Goal: Information Seeking & Learning: Learn about a topic

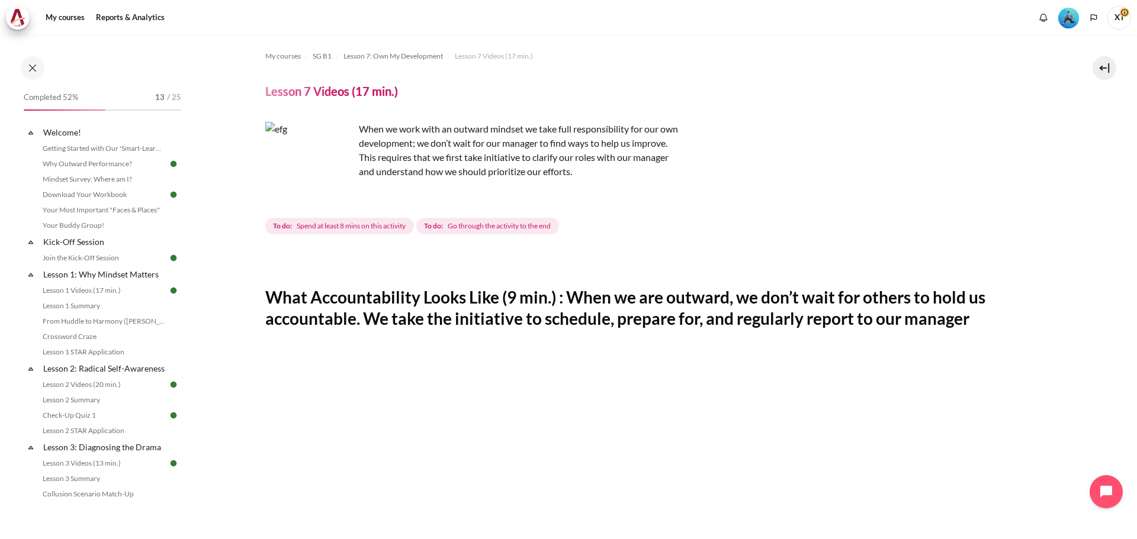
scroll to position [288, 0]
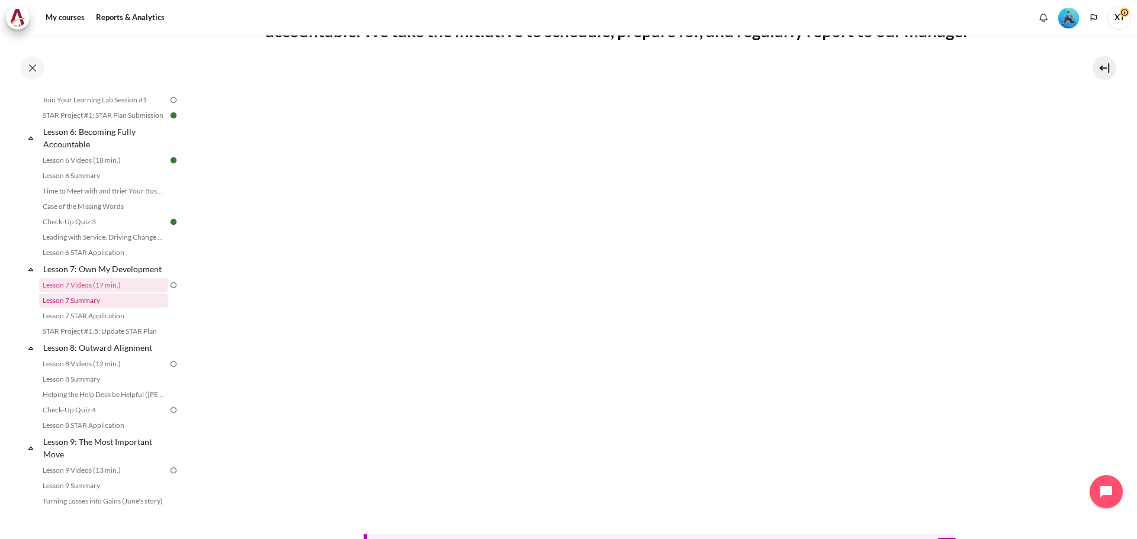
click at [54, 308] on link "Lesson 7 Summary" at bounding box center [103, 301] width 129 height 14
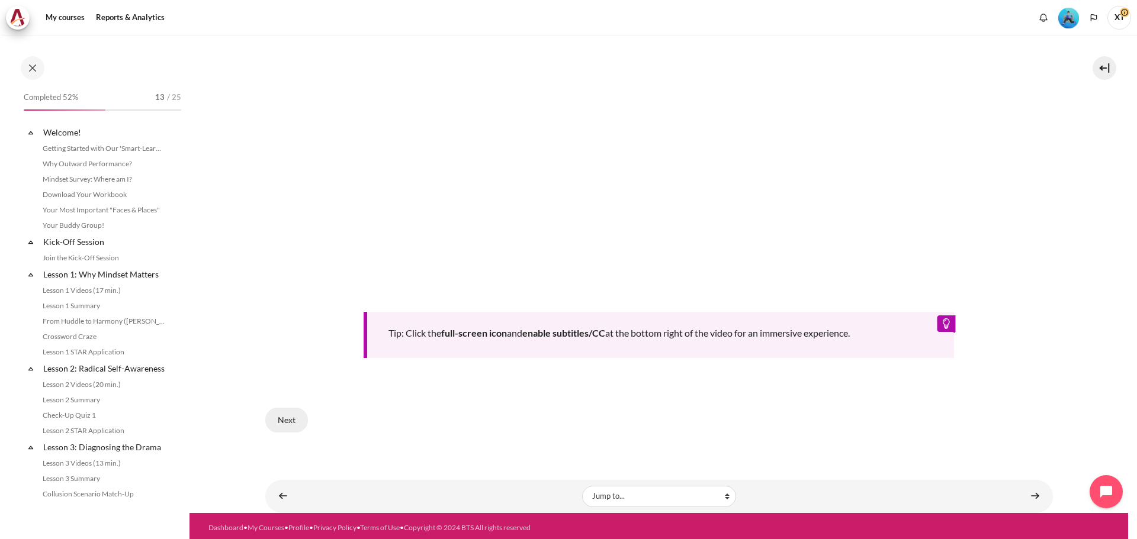
scroll to position [643, 0]
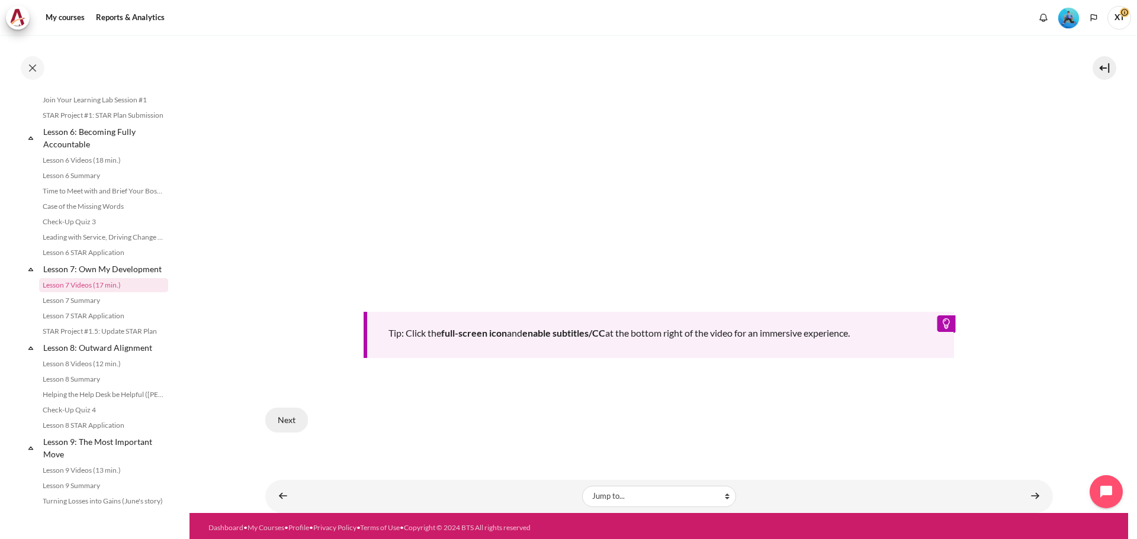
click at [300, 410] on button "Next" at bounding box center [286, 420] width 43 height 25
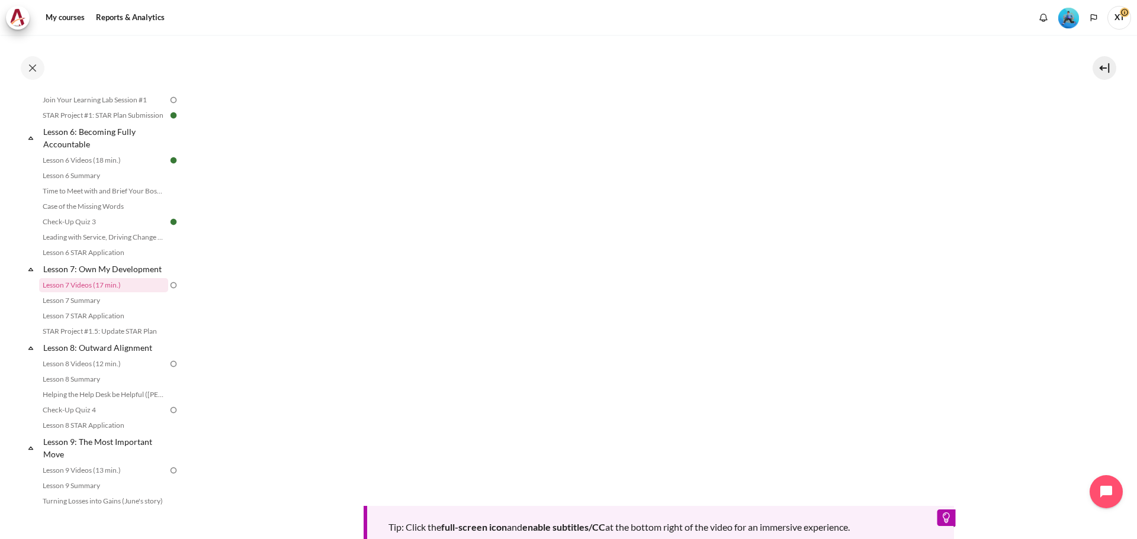
scroll to position [296, 0]
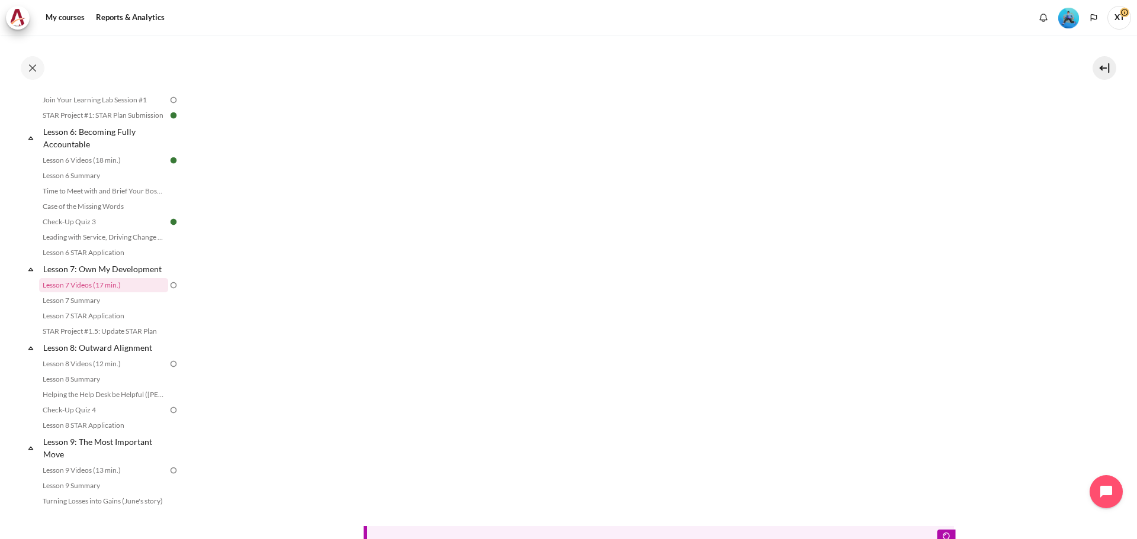
click at [1074, 143] on section "My courses SG B1 Lesson 7: Own My Development Lesson 7 Videos (17 min.) Lesson …" at bounding box center [658, 233] width 939 height 989
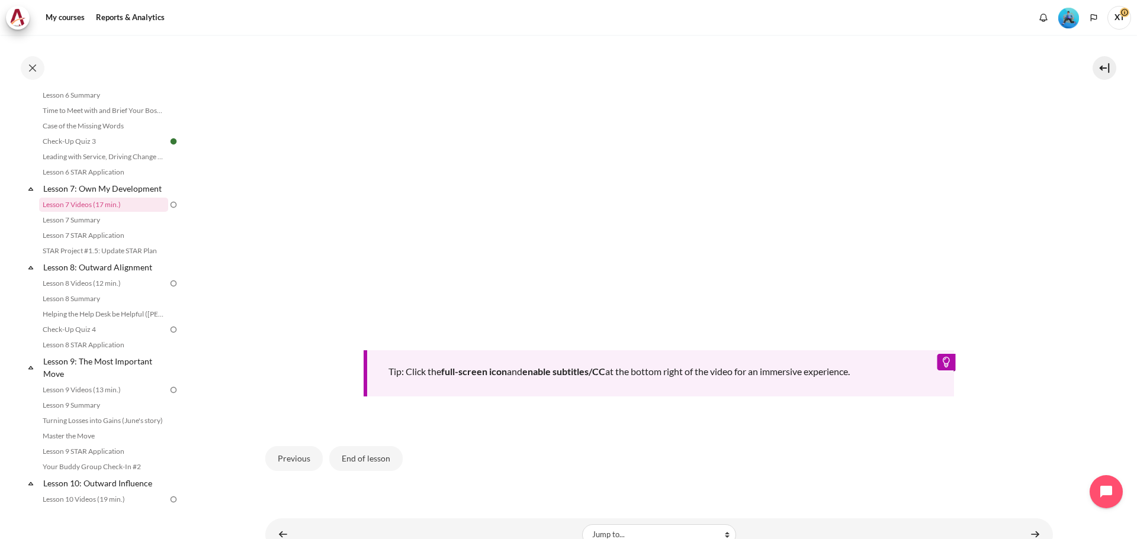
scroll to position [474, 0]
click at [362, 452] on button "End of lesson" at bounding box center [365, 457] width 73 height 25
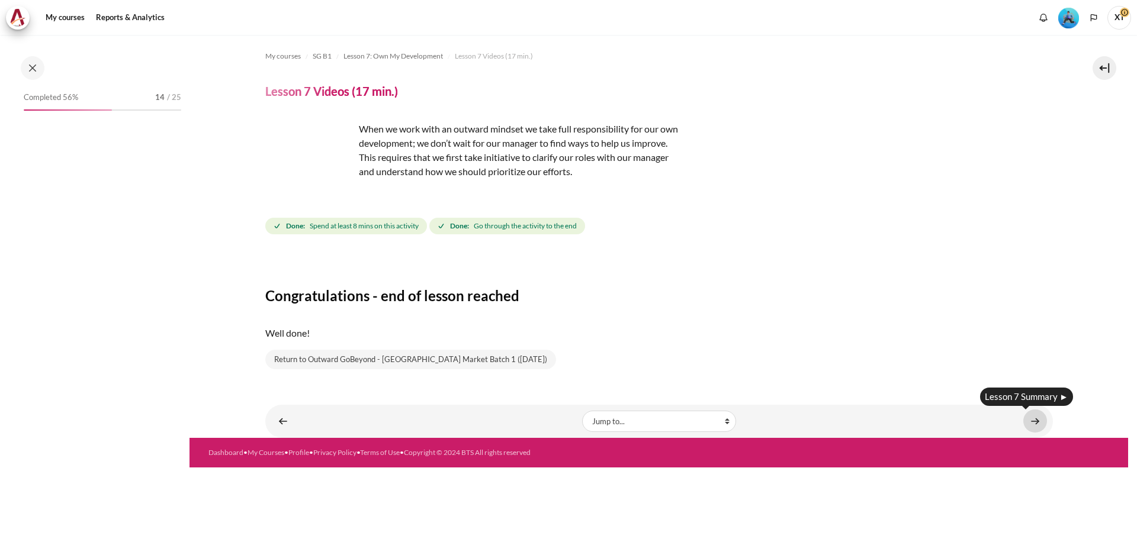
click at [1032, 421] on link "Content" at bounding box center [1035, 421] width 24 height 23
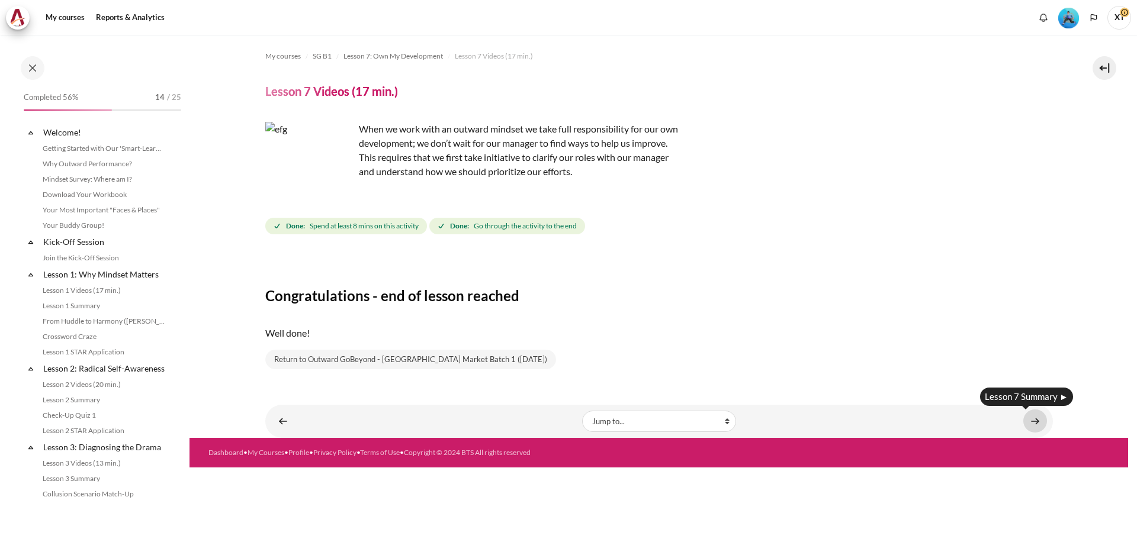
scroll to position [643, 0]
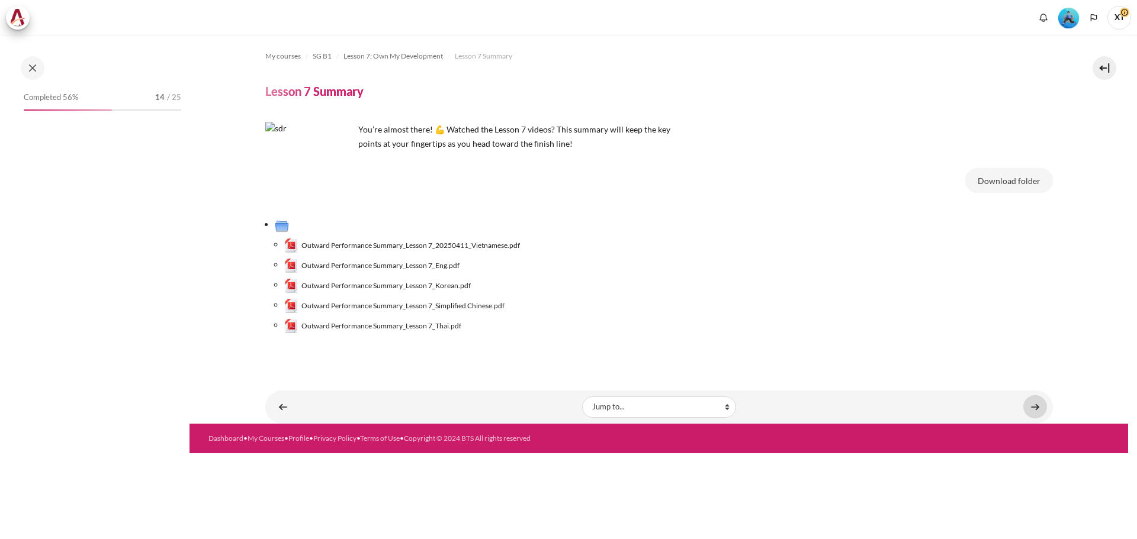
click at [1040, 405] on link "Content" at bounding box center [1035, 407] width 24 height 23
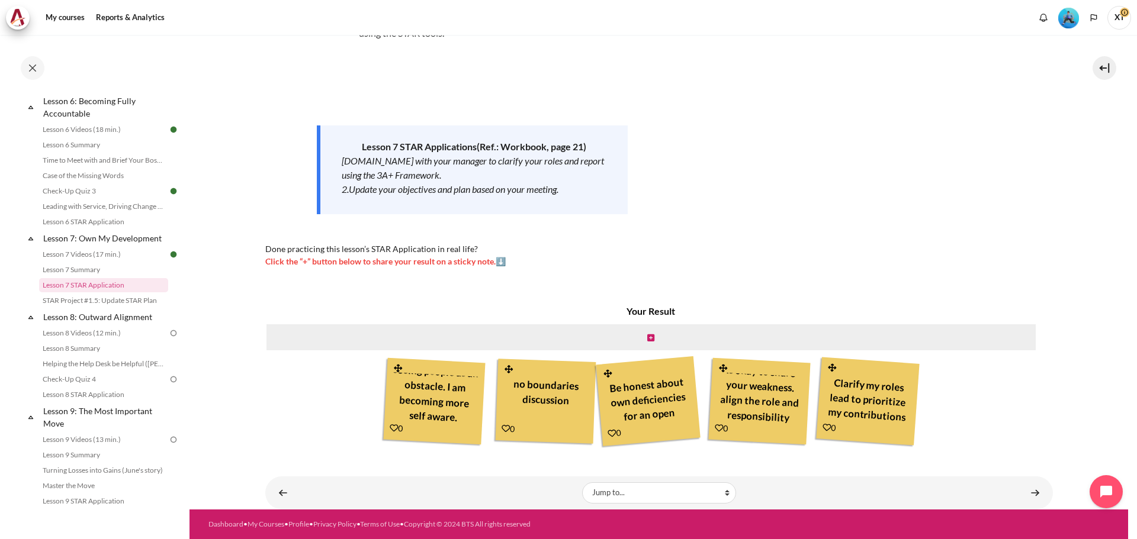
scroll to position [28, 0]
click at [1027, 494] on link "Content" at bounding box center [1035, 492] width 24 height 23
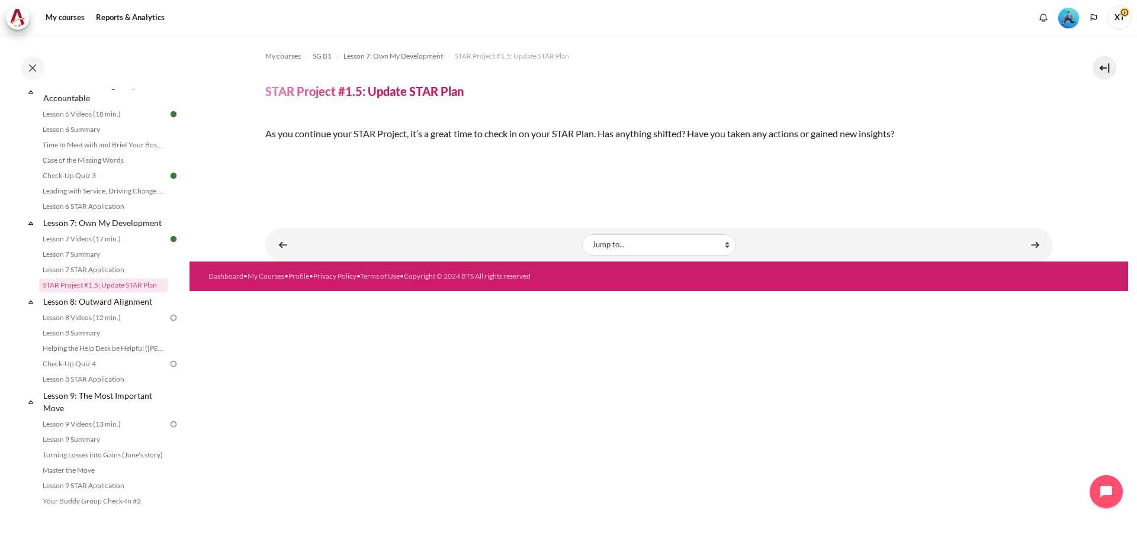
scroll to position [118, 0]
click at [265, 154] on img "Content" at bounding box center [265, 154] width 0 height 0
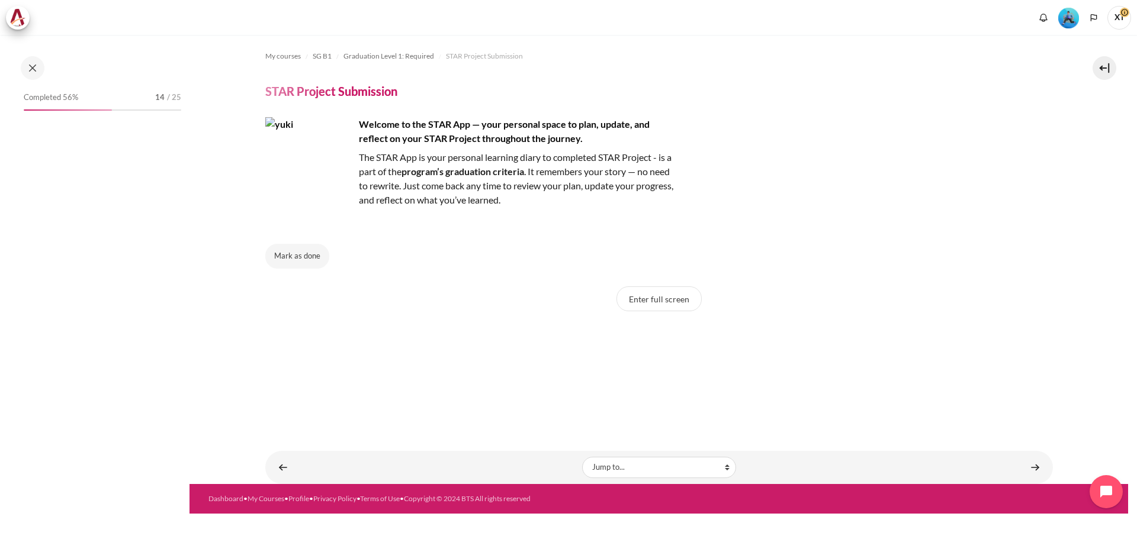
scroll to position [1020, 0]
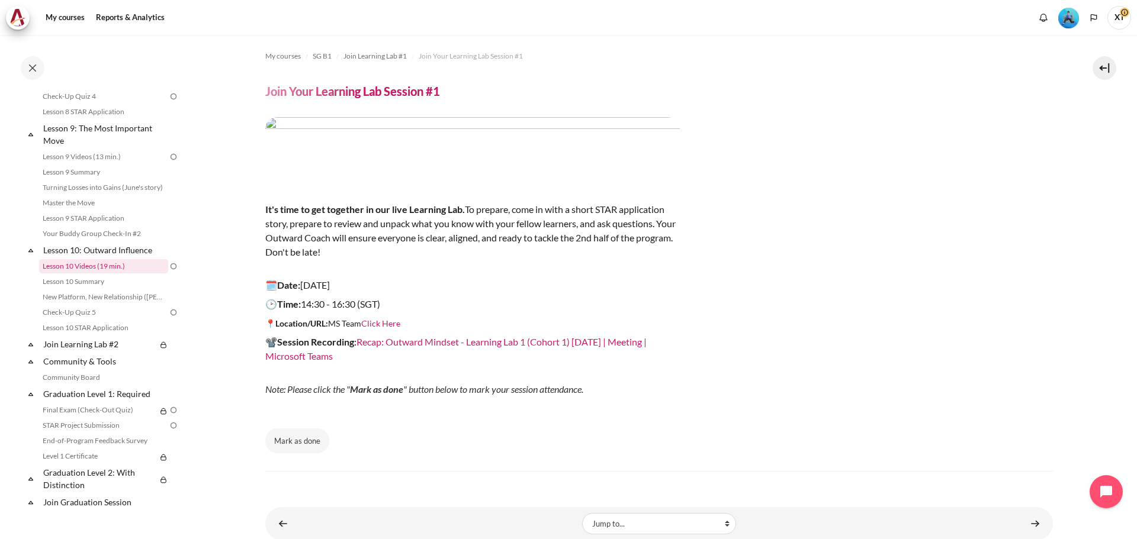
scroll to position [1020, 0]
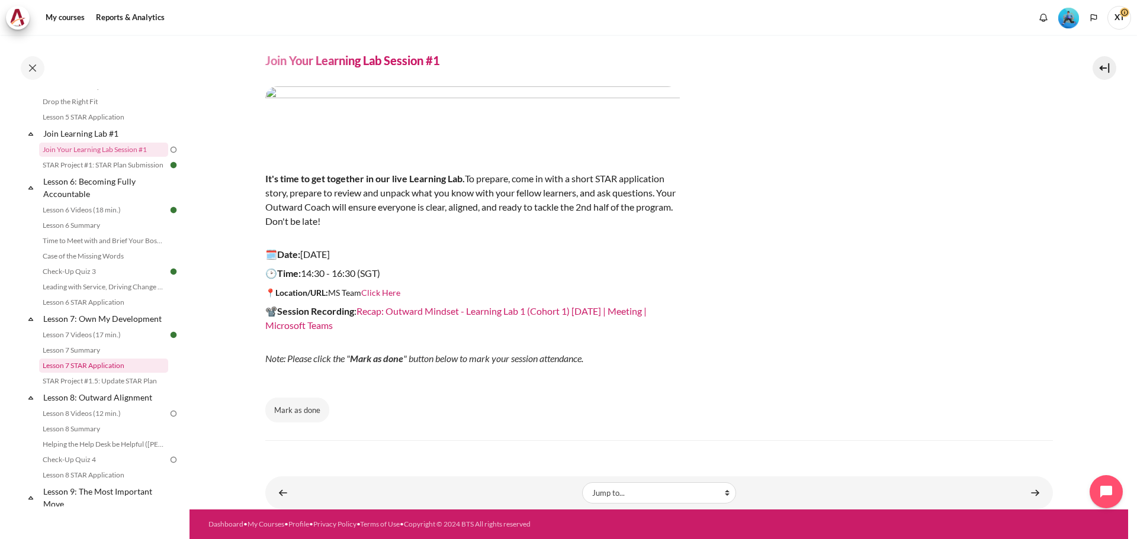
scroll to position [754, 0]
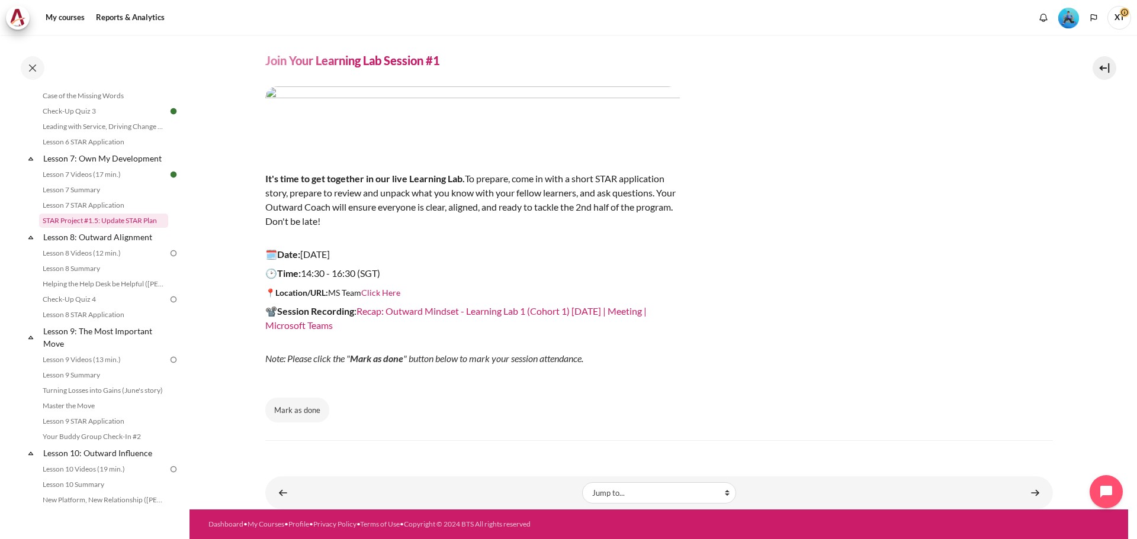
click at [100, 228] on link "STAR Project #1.5: Update STAR Plan" at bounding box center [103, 221] width 129 height 14
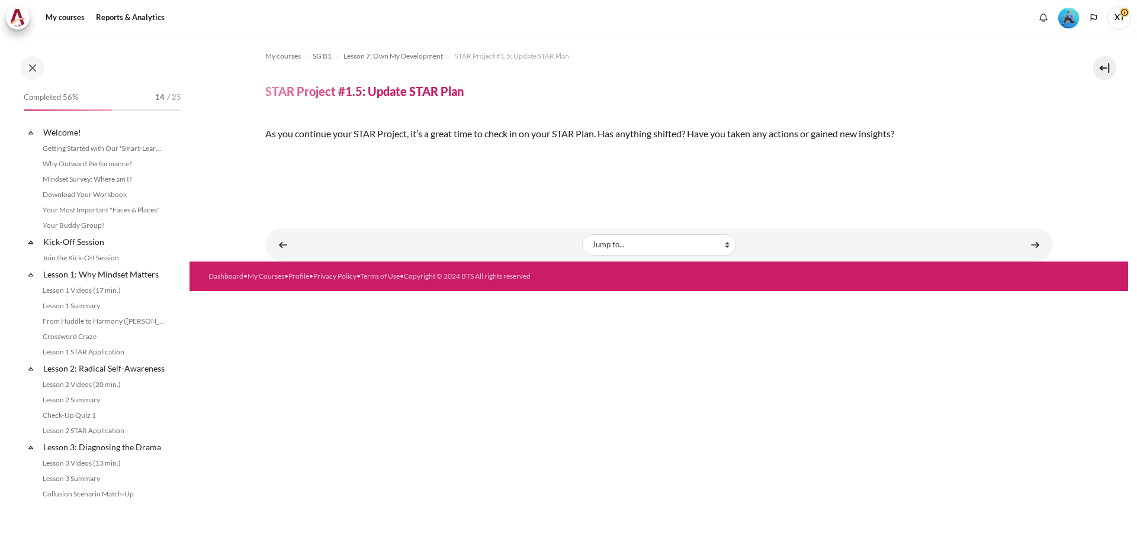
scroll to position [689, 0]
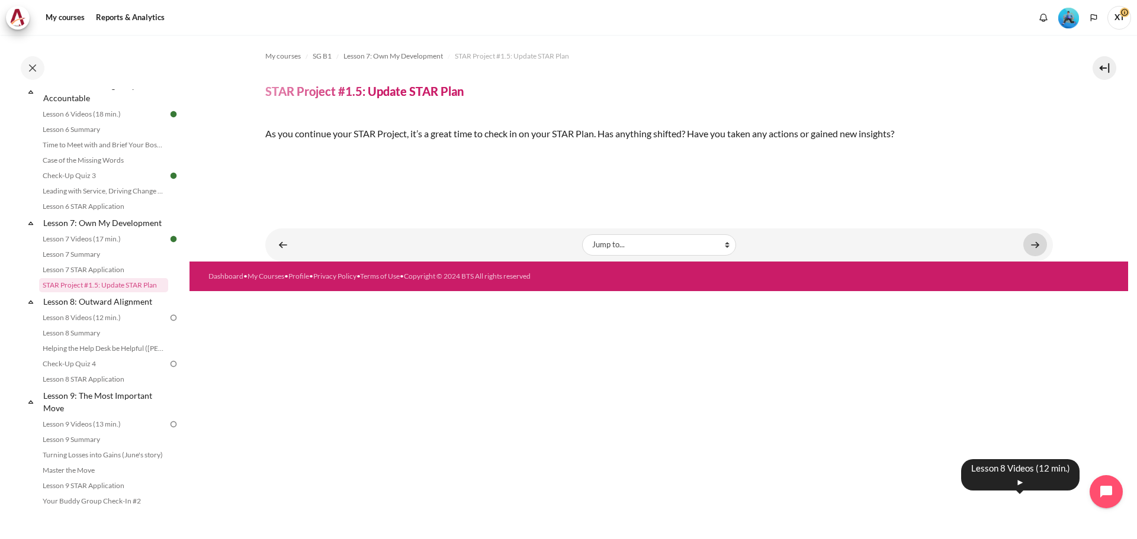
click at [1031, 256] on link "Content" at bounding box center [1035, 244] width 24 height 23
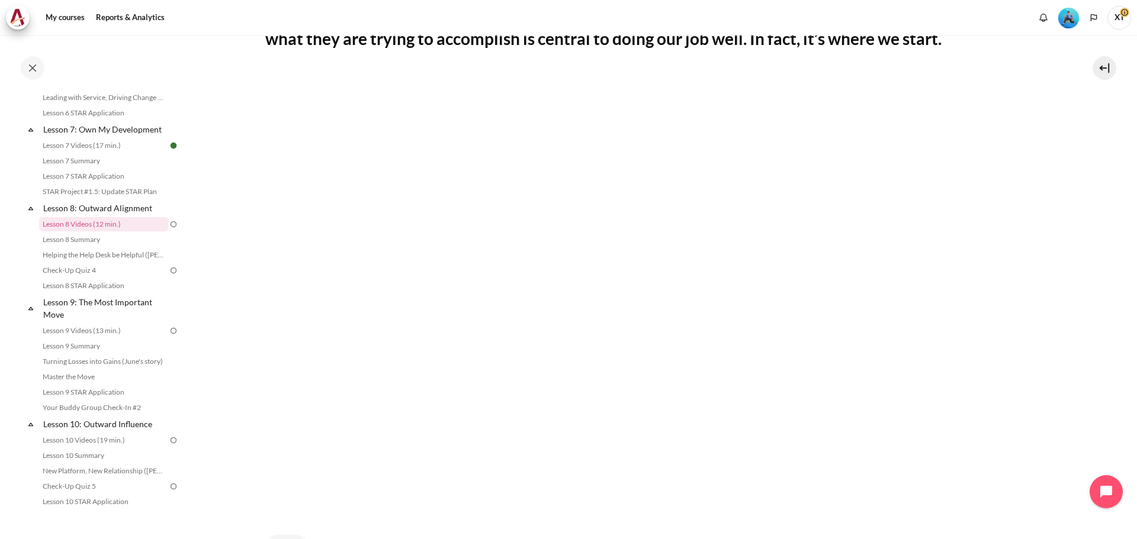
scroll to position [296, 0]
click at [1092, 162] on section "My courses SG B1 Lesson 8: Outward Alignment Lesson 8 Videos (12 min.) Lesson 8…" at bounding box center [658, 189] width 939 height 900
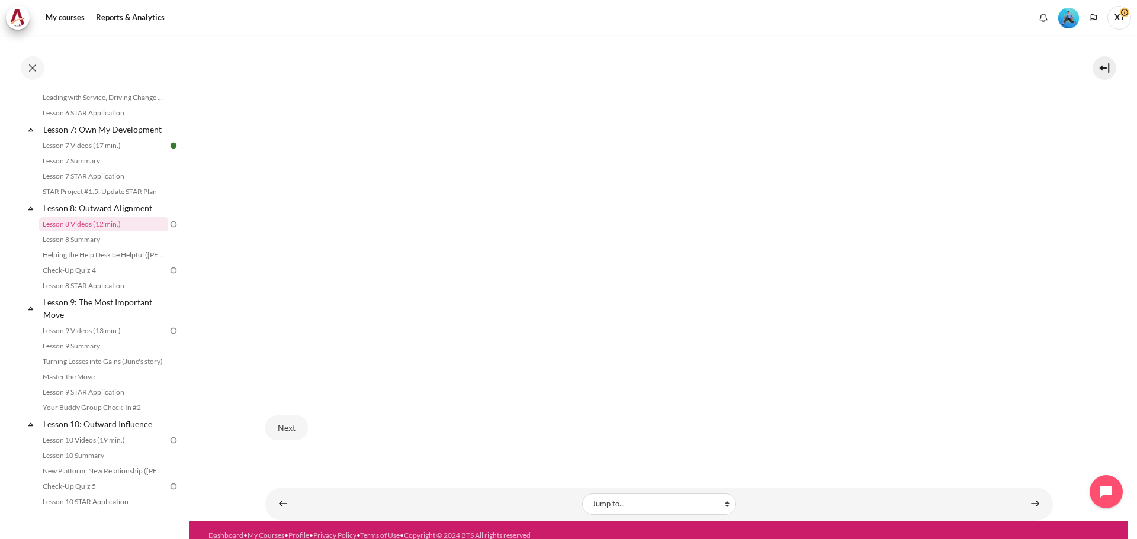
scroll to position [414, 0]
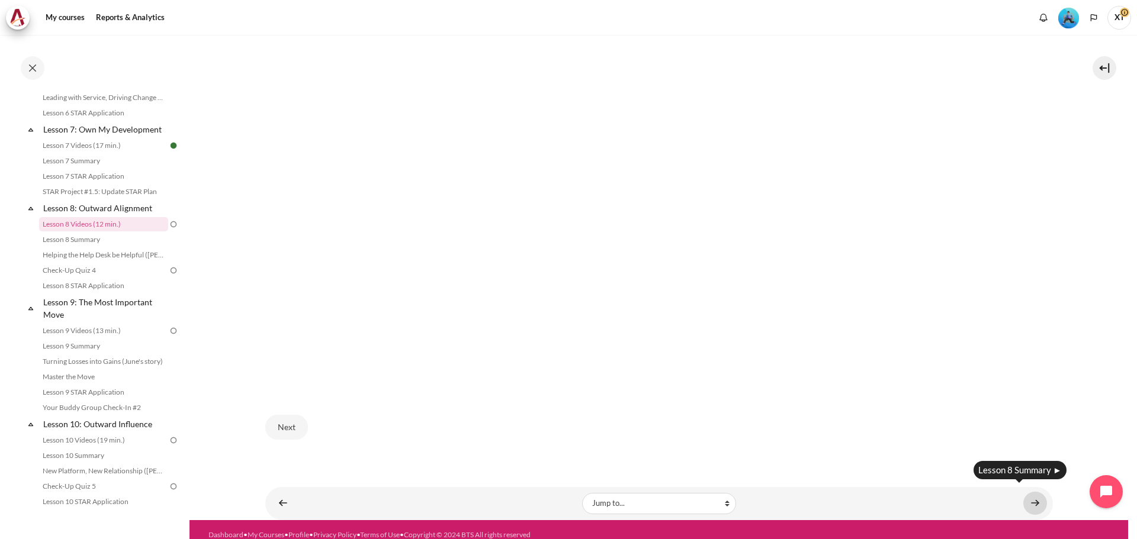
click at [1034, 496] on link "Content" at bounding box center [1035, 503] width 24 height 23
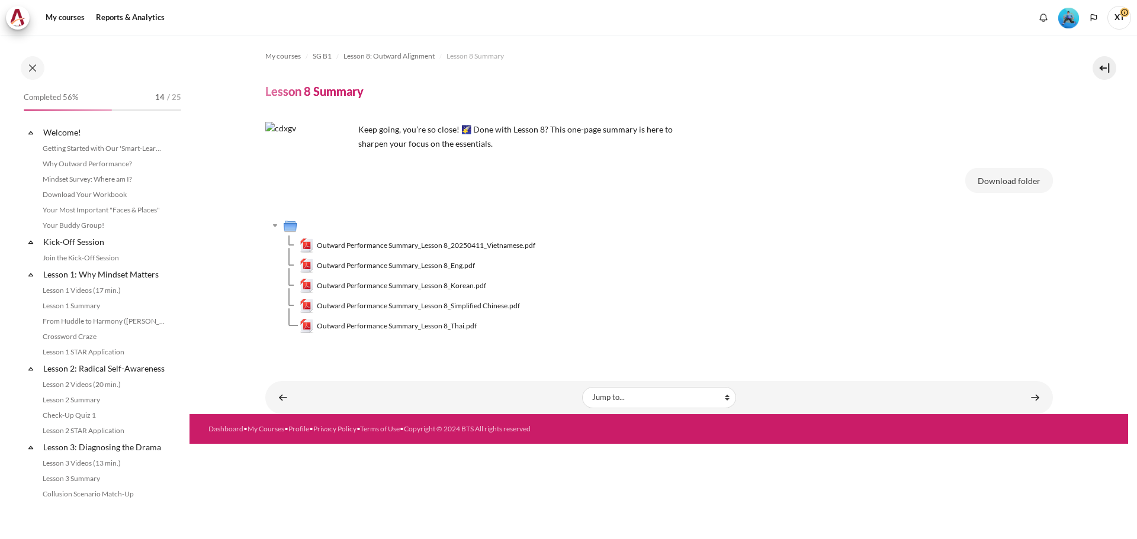
scroll to position [737, 0]
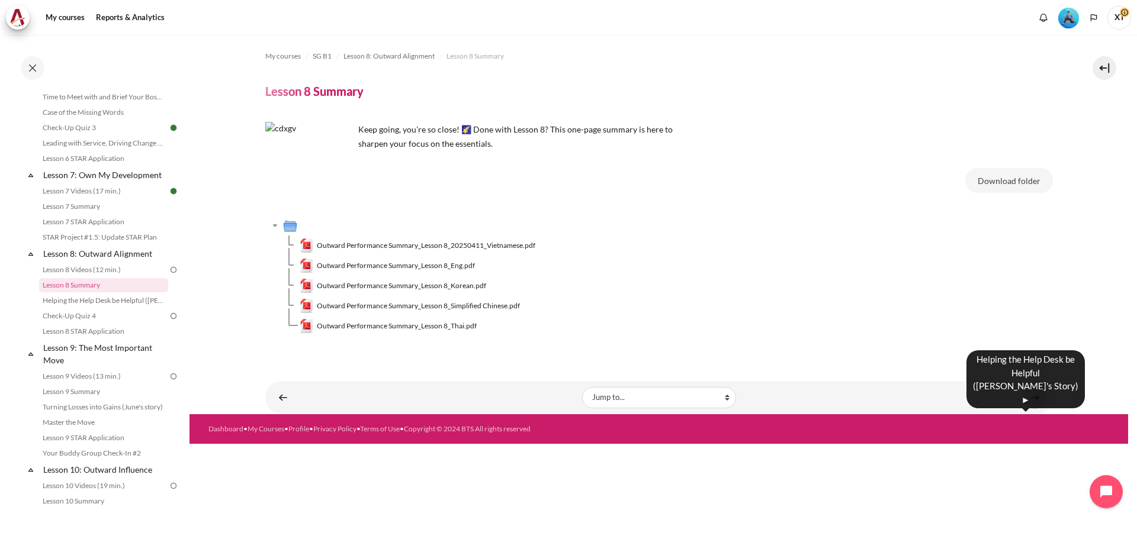
click at [1034, 394] on link "Content" at bounding box center [1035, 397] width 24 height 23
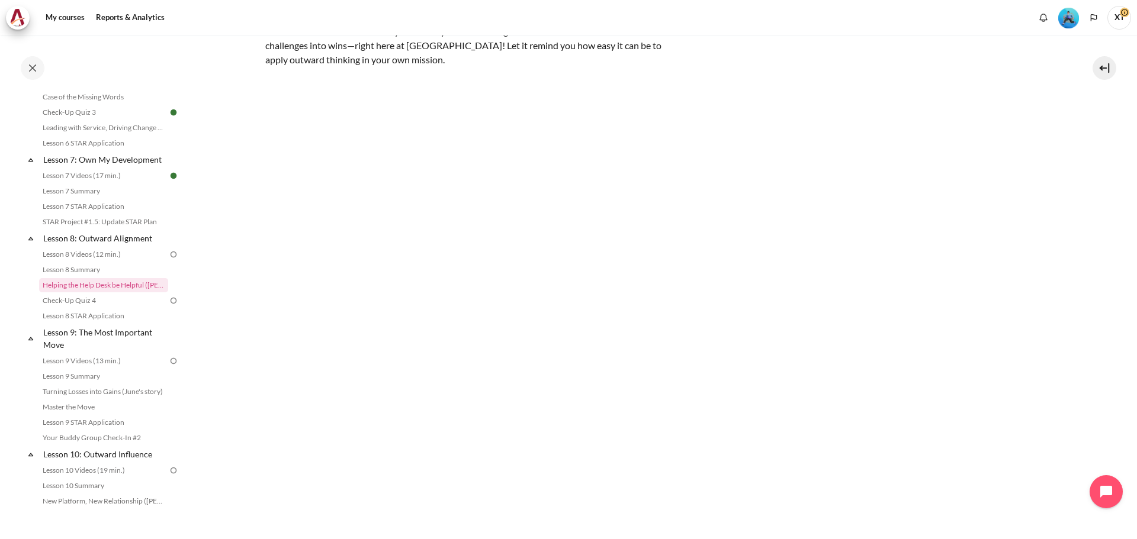
scroll to position [228, 0]
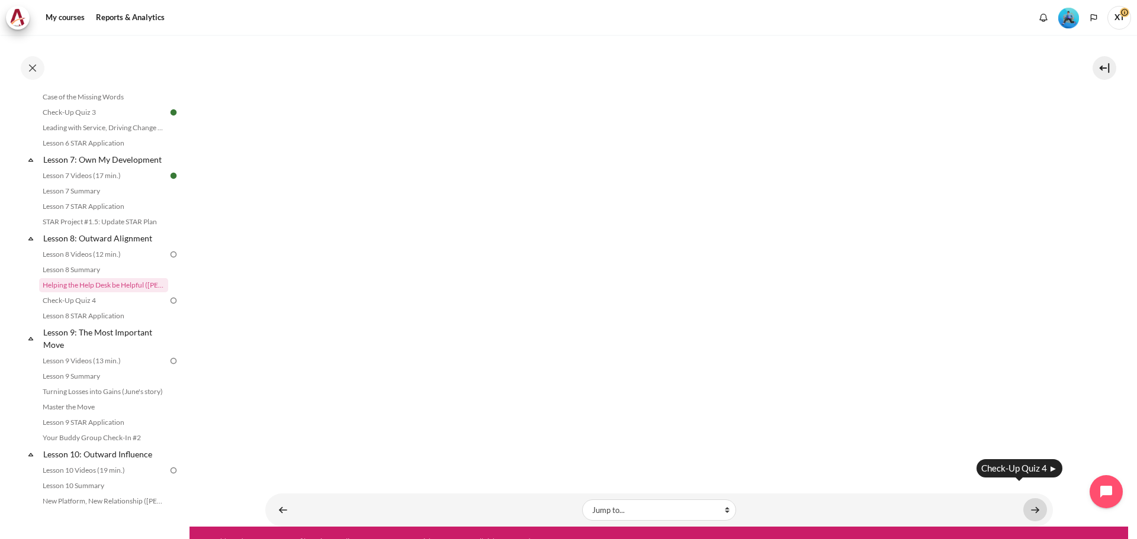
click at [1031, 499] on link "Content" at bounding box center [1035, 510] width 24 height 23
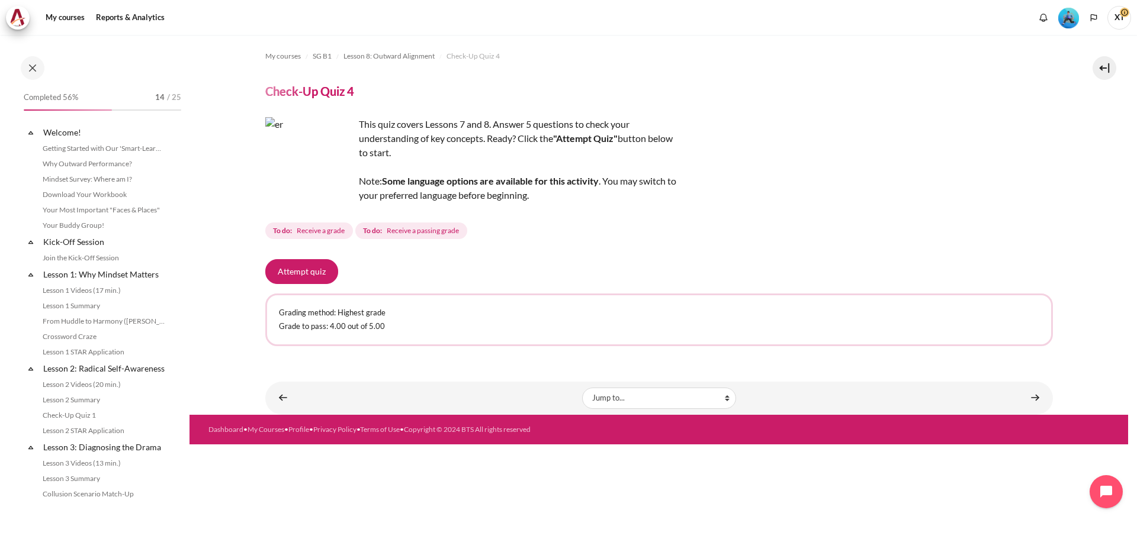
scroll to position [768, 0]
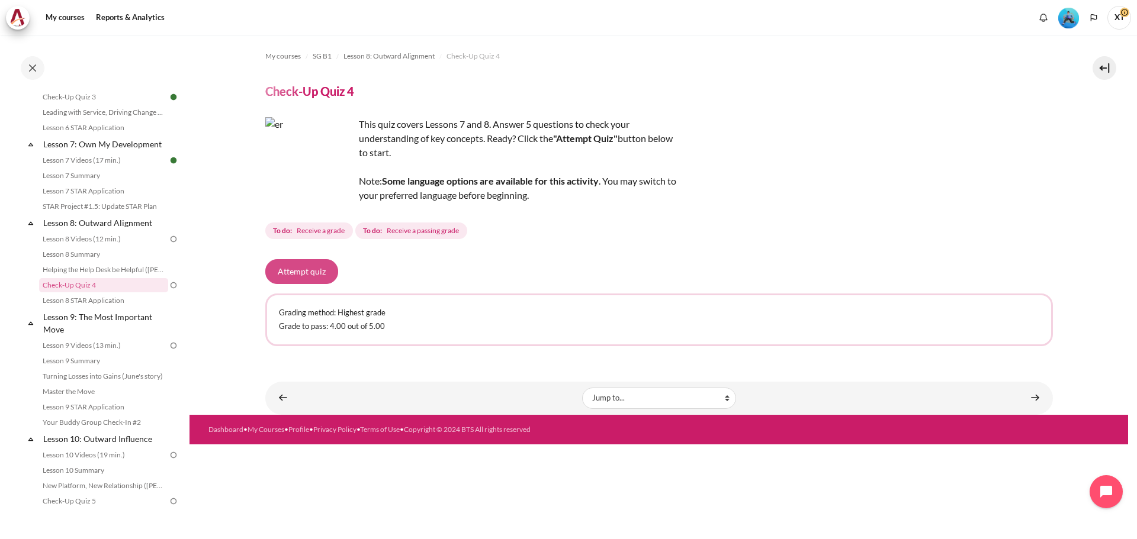
click at [306, 277] on button "Attempt quiz" at bounding box center [301, 271] width 73 height 25
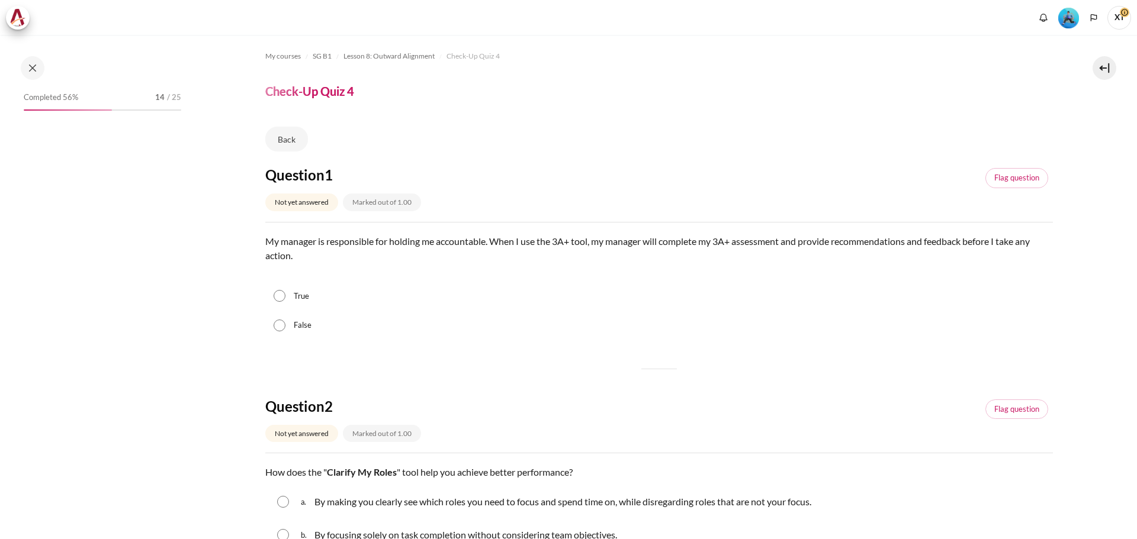
scroll to position [768, 0]
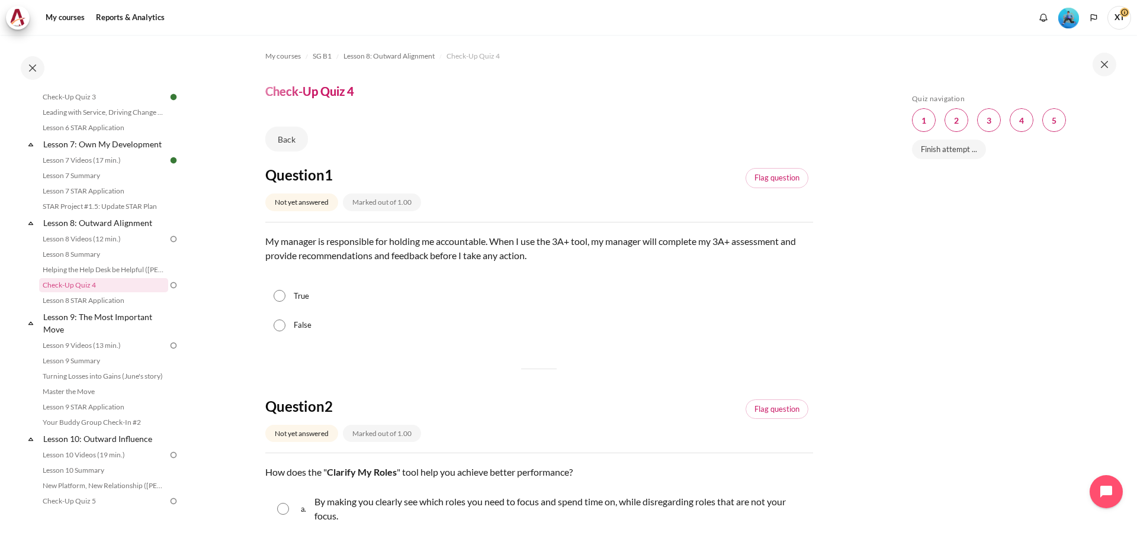
click at [282, 327] on input "False" at bounding box center [280, 326] width 12 height 12
radio input "true"
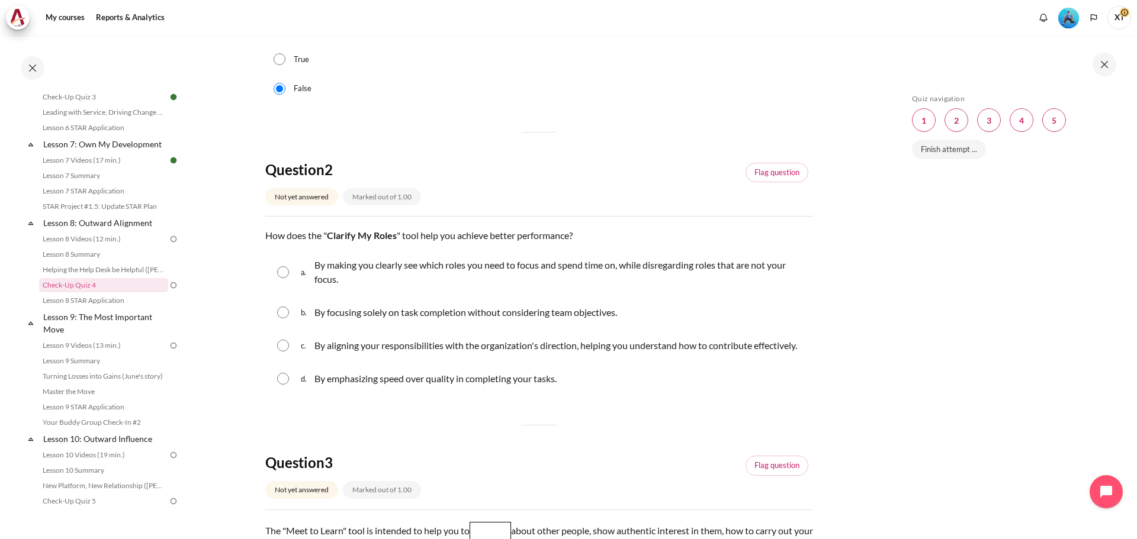
scroll to position [296, 0]
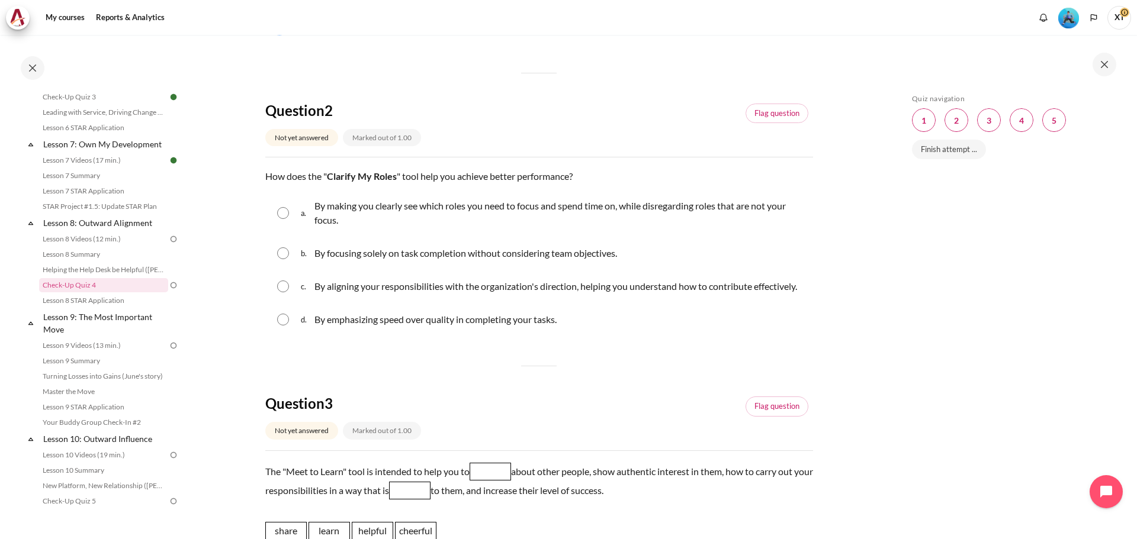
click at [281, 213] on input "Content" at bounding box center [283, 213] width 12 height 12
radio input "true"
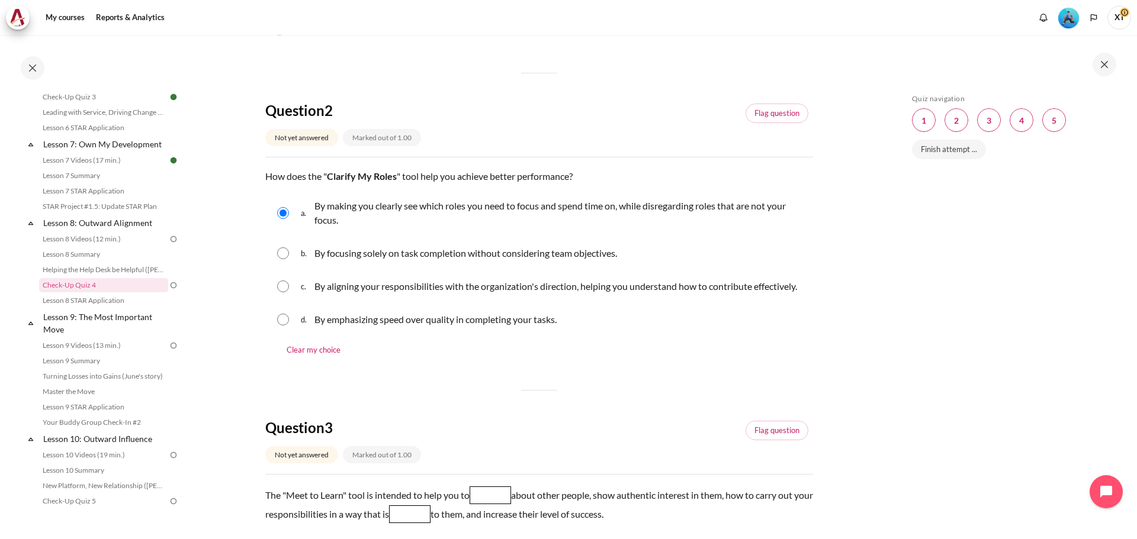
click at [282, 293] on input "Content" at bounding box center [283, 287] width 12 height 12
radio input "true"
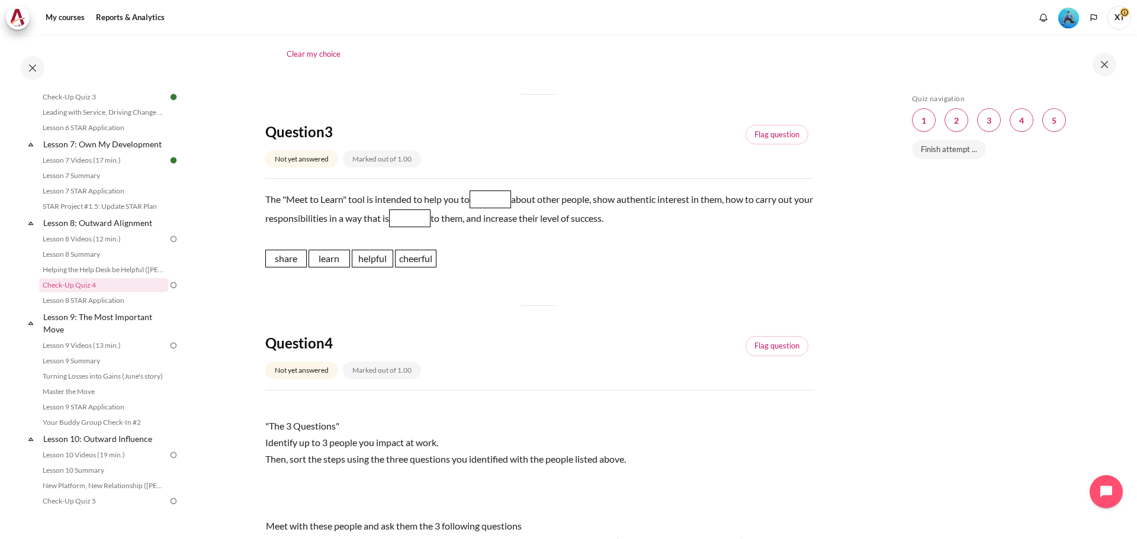
scroll to position [651, 0]
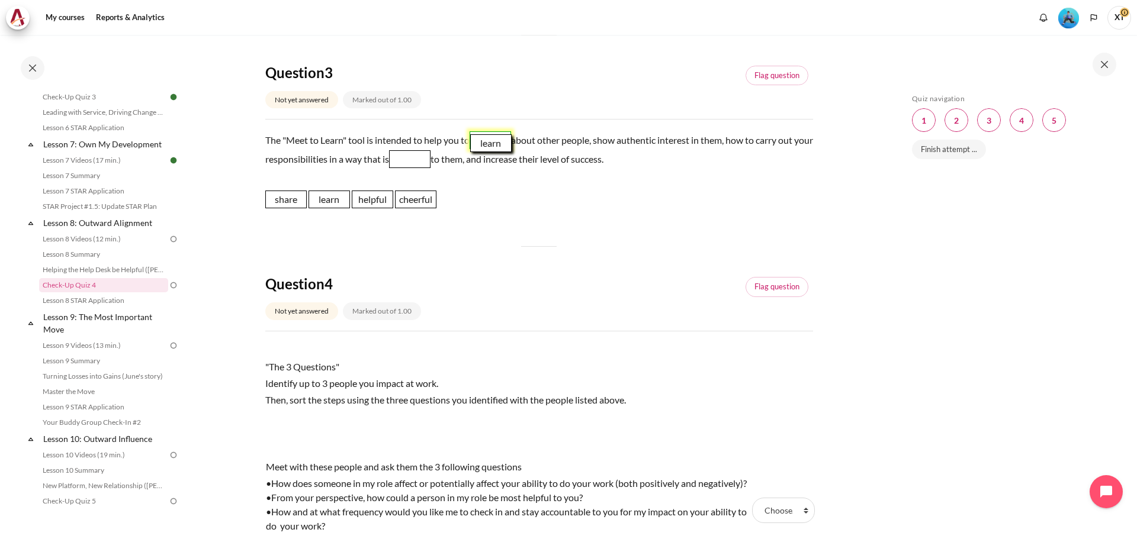
drag, startPoint x: 325, startPoint y: 216, endPoint x: 487, endPoint y: 159, distance: 171.2
click at [487, 152] on span "learn" at bounding box center [490, 143] width 41 height 18
drag, startPoint x: 366, startPoint y: 216, endPoint x: 431, endPoint y: 175, distance: 76.9
click at [431, 168] on span "helpful" at bounding box center [437, 159] width 41 height 18
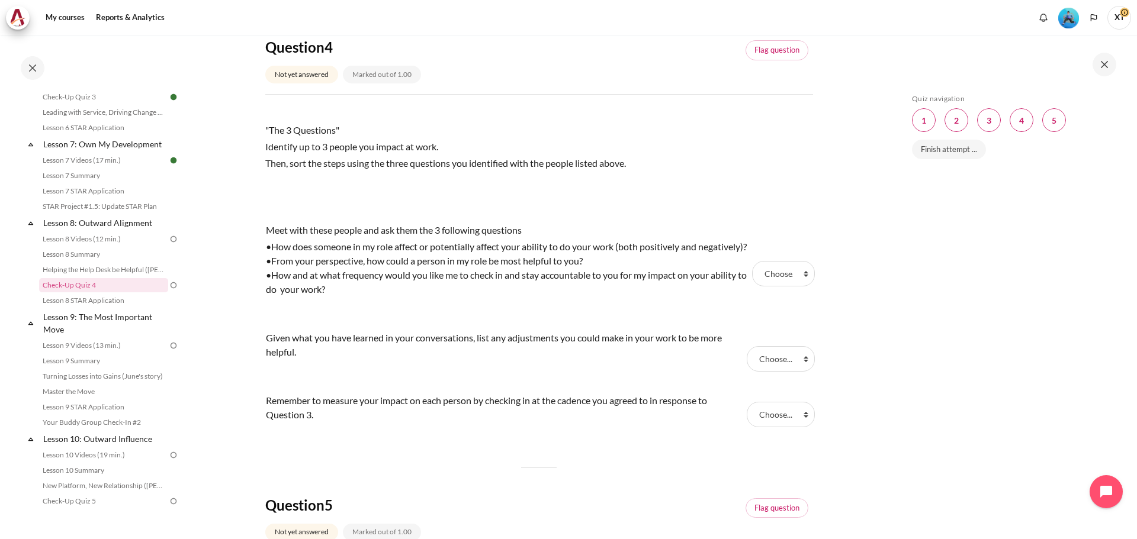
scroll to position [947, 0]
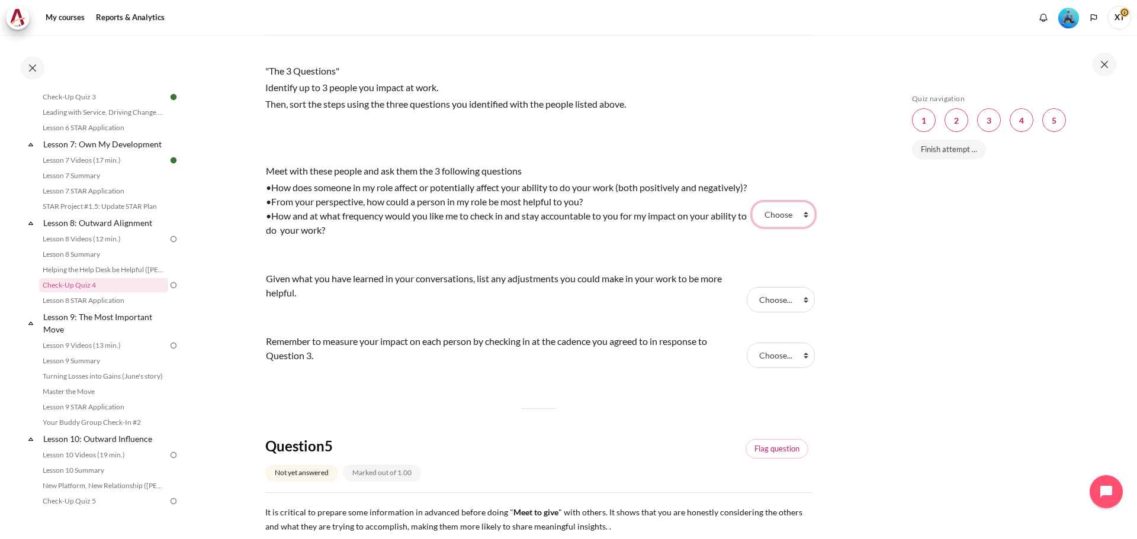
click at [772, 227] on select "Choose... Step 1 Step 2 Step 3" at bounding box center [783, 214] width 62 height 25
select select "1"
click at [752, 223] on select "Choose... Step 1 Step 2 Step 3" at bounding box center [783, 214] width 62 height 25
click at [770, 312] on select "Choose... Step 1 Step 2 Step 3" at bounding box center [781, 299] width 68 height 25
select select "2"
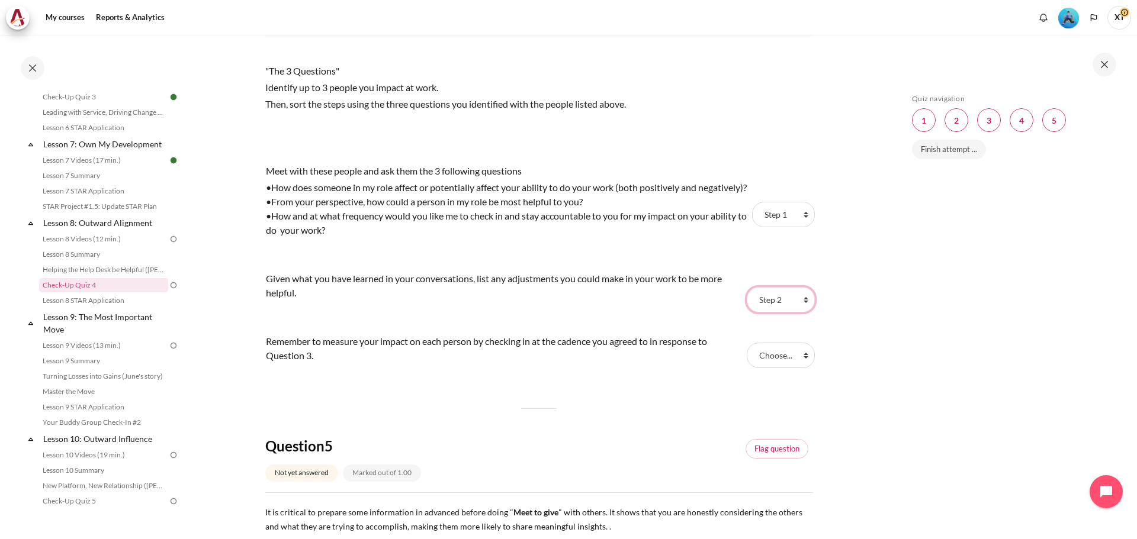
click at [747, 312] on select "Choose... Step 1 Step 2 Step 3" at bounding box center [781, 299] width 68 height 25
click at [756, 368] on select "Choose... Step 1 Step 2 Step 3" at bounding box center [781, 355] width 68 height 25
select select "3"
click at [747, 368] on select "Choose... Step 1 Step 2 Step 3" at bounding box center [781, 355] width 68 height 25
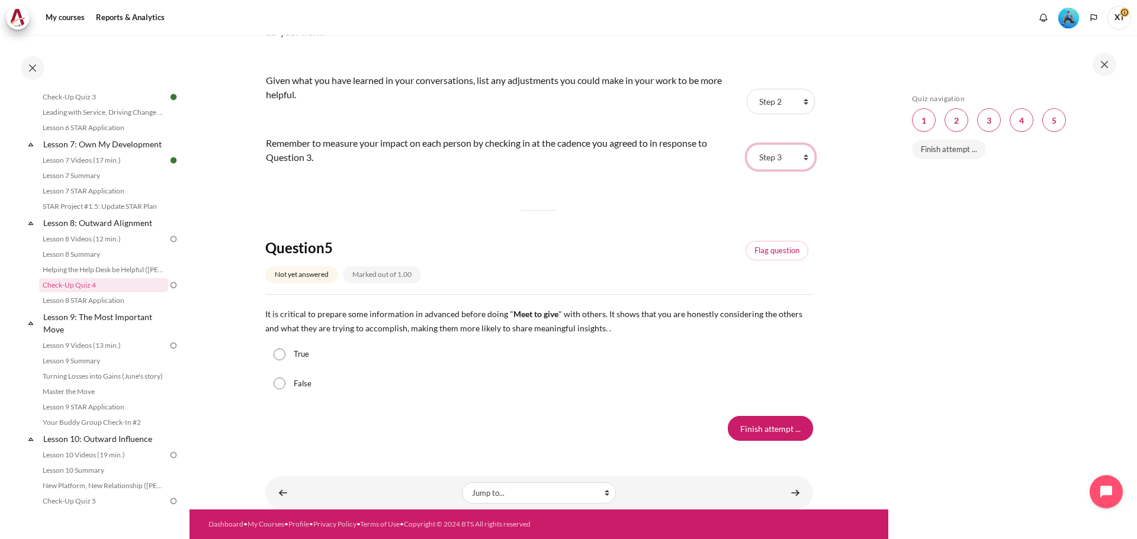
scroll to position [1174, 0]
click at [278, 353] on input "True" at bounding box center [280, 355] width 12 height 12
radio input "true"
click at [773, 434] on input "Finish attempt ..." at bounding box center [770, 428] width 85 height 25
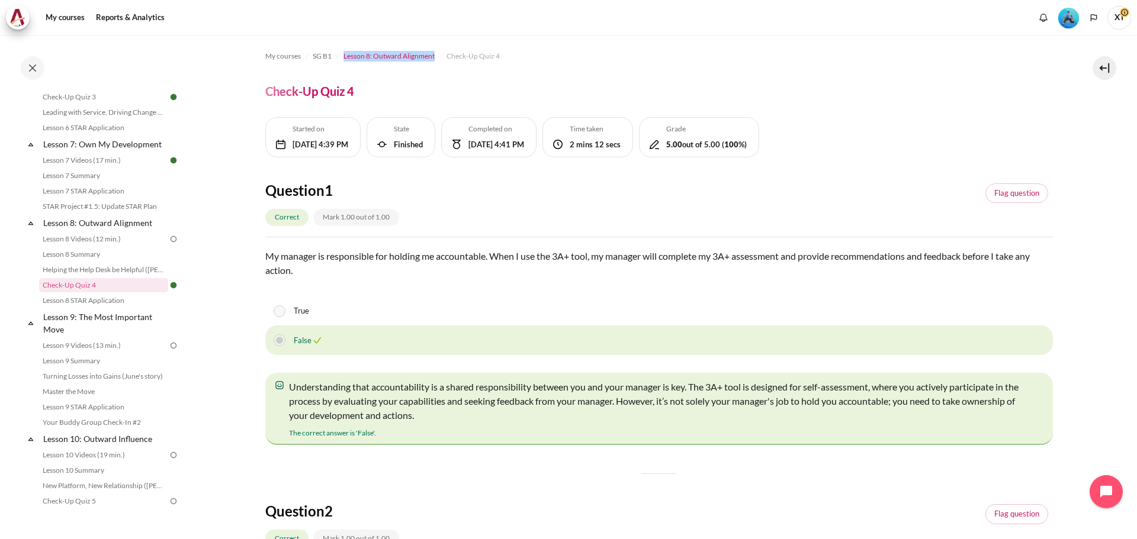
click at [434, 57] on li "Lesson 8: Outward Alignment" at bounding box center [387, 56] width 103 height 19
copy span "Lesson 8: Outward Alignment"
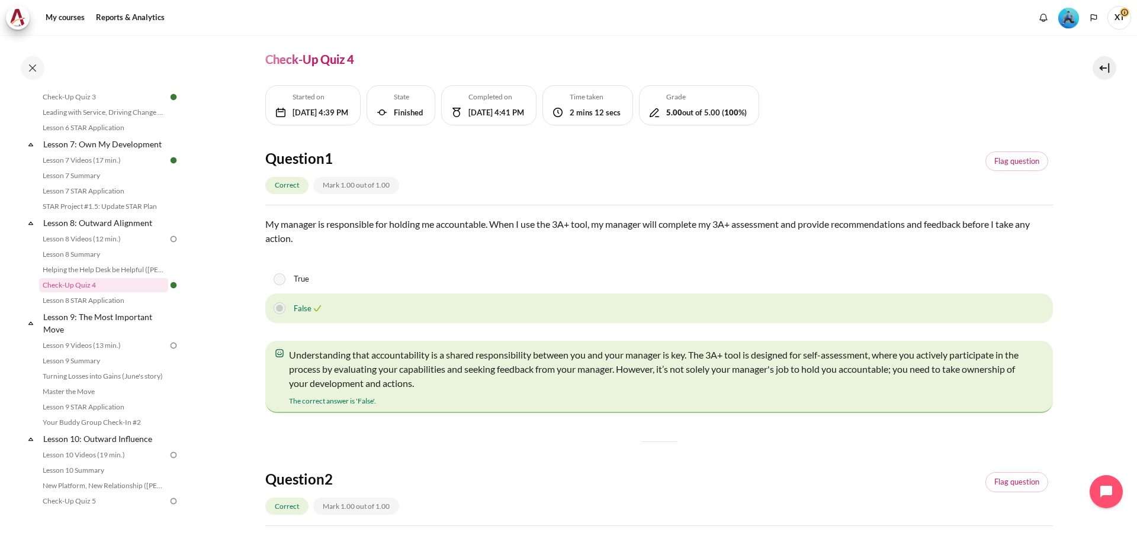
scroll to position [59, 0]
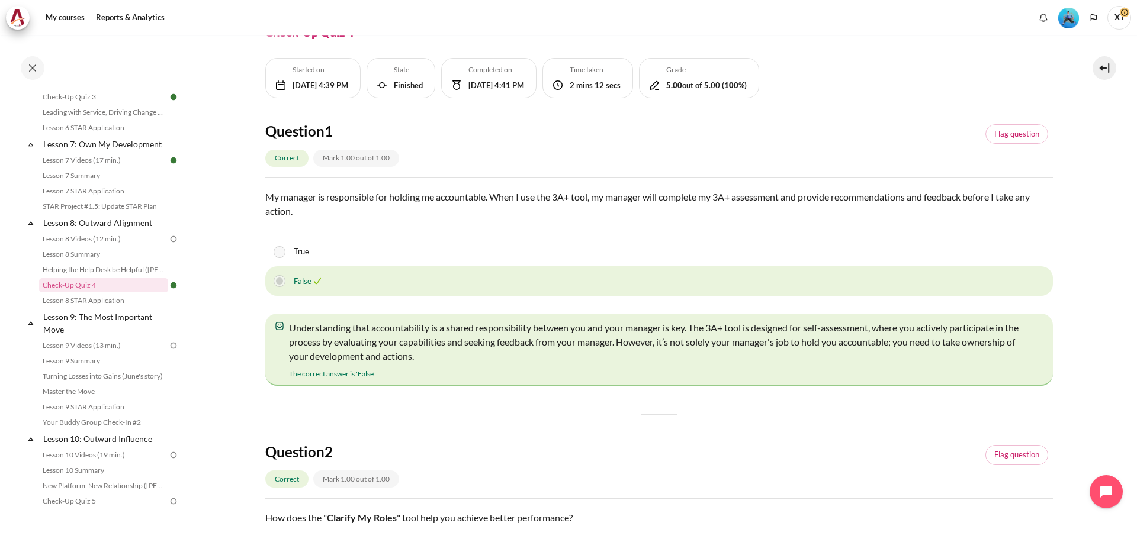
click at [706, 454] on div "Question 2 Correct Mark 1.00 out of 1.00 Flag question" at bounding box center [659, 471] width 788 height 56
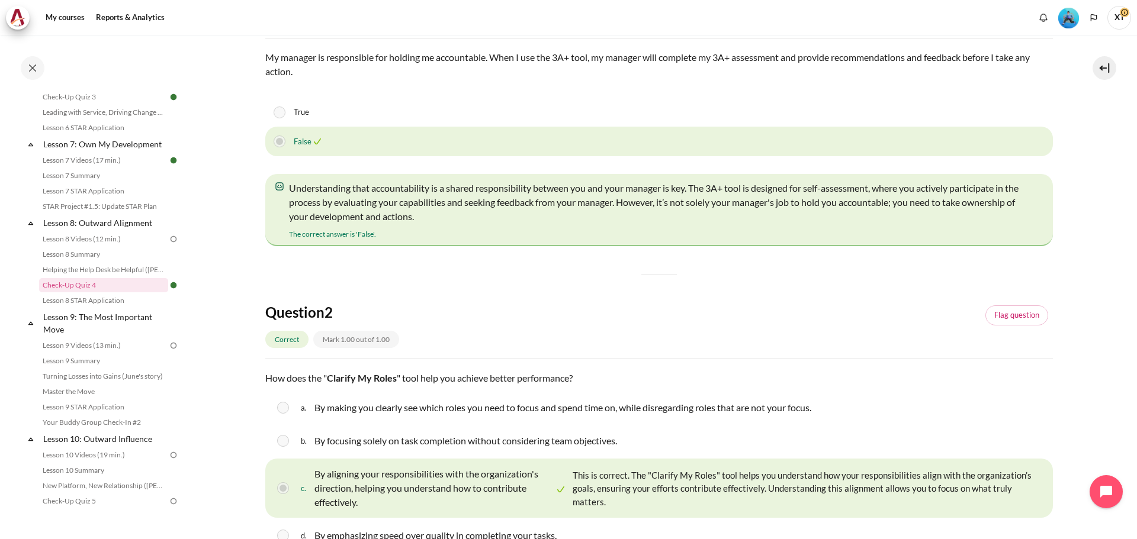
scroll to position [414, 0]
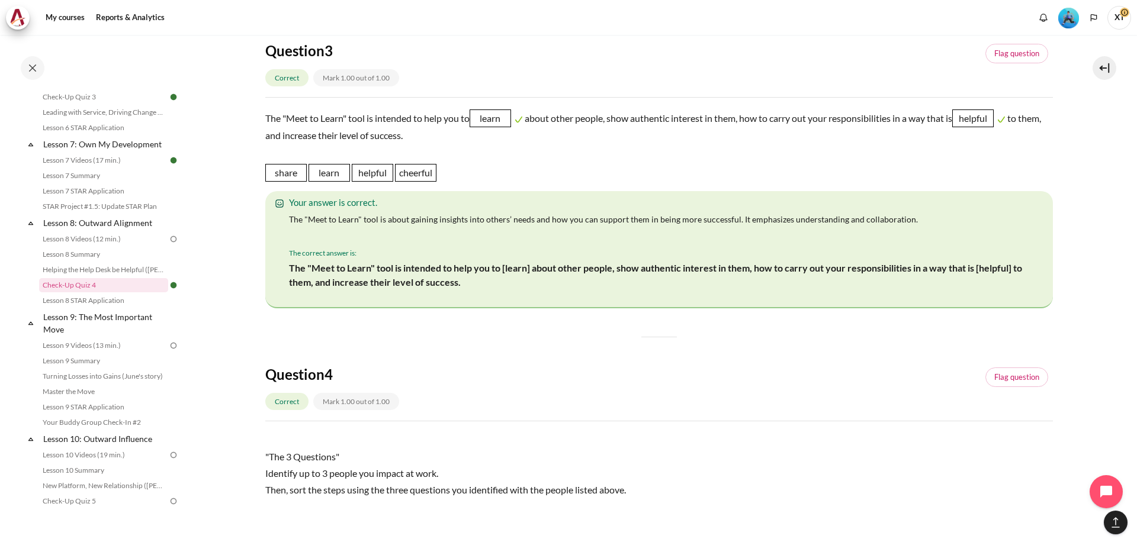
scroll to position [770, 0]
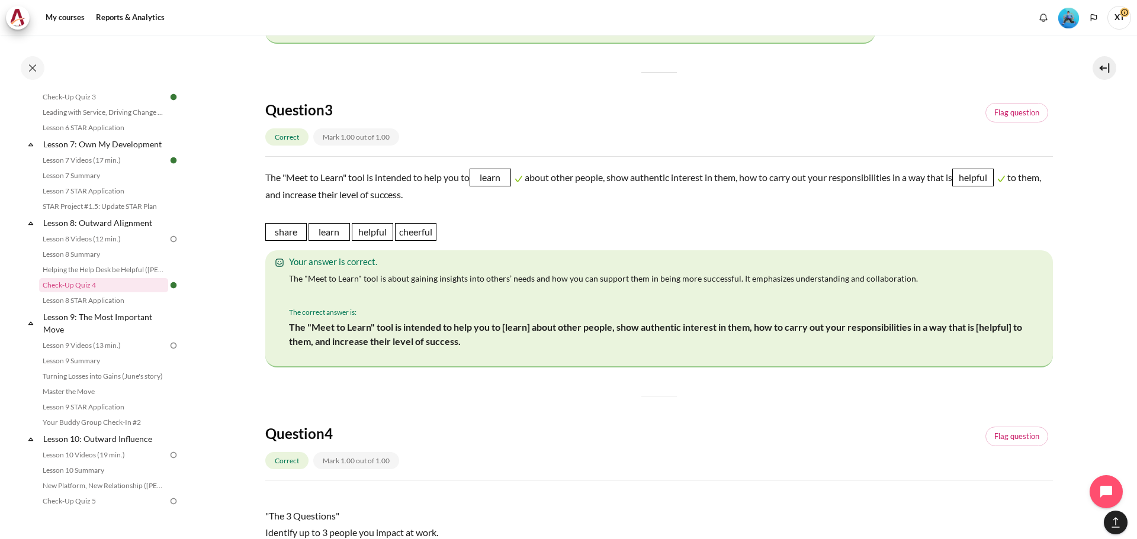
click at [246, 322] on section "My courses SG B1 Lesson 8: Outward Alignment Check-Up Quiz 4 Check-Up Quiz 4 100" at bounding box center [658, 310] width 939 height 2091
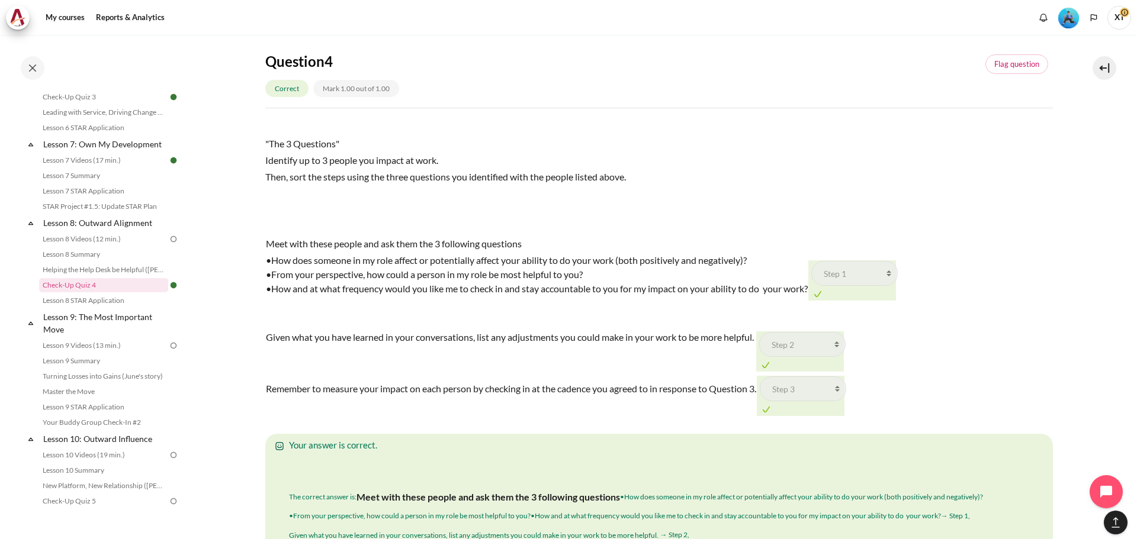
scroll to position [1125, 0]
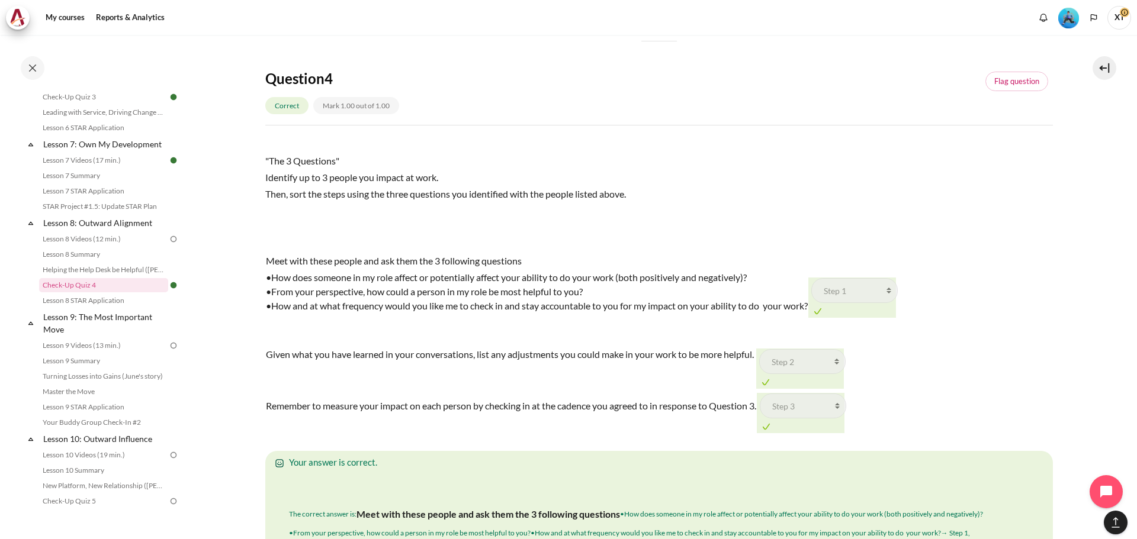
click at [333, 221] on div ""The 3 Questions" Identify up to 3 people you impact at work. Then, sort the st…" at bounding box center [659, 191] width 788 height 109
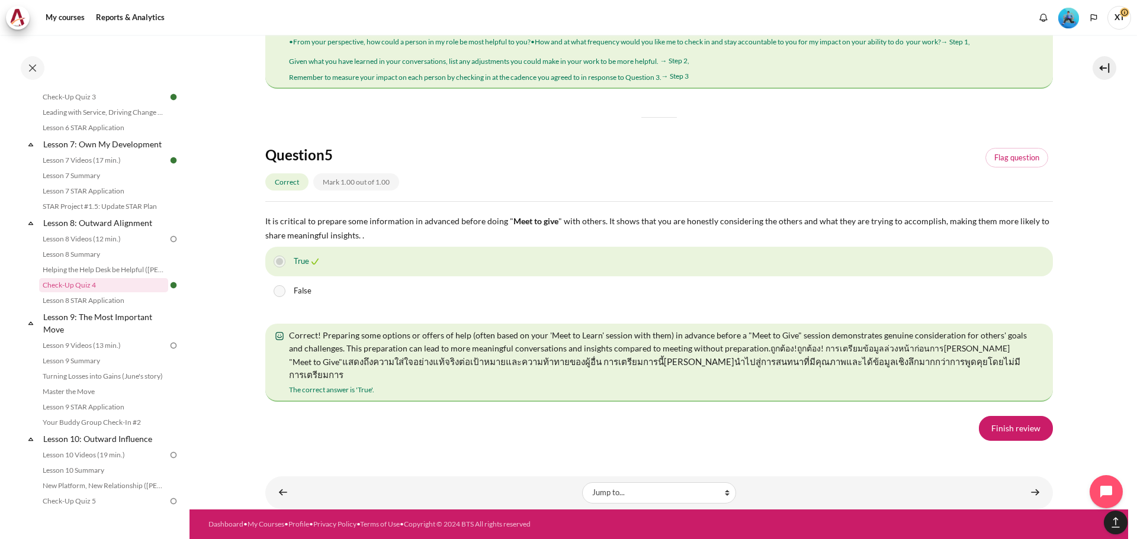
scroll to position [2064, 0]
click at [1026, 494] on link "Content" at bounding box center [1035, 492] width 24 height 23
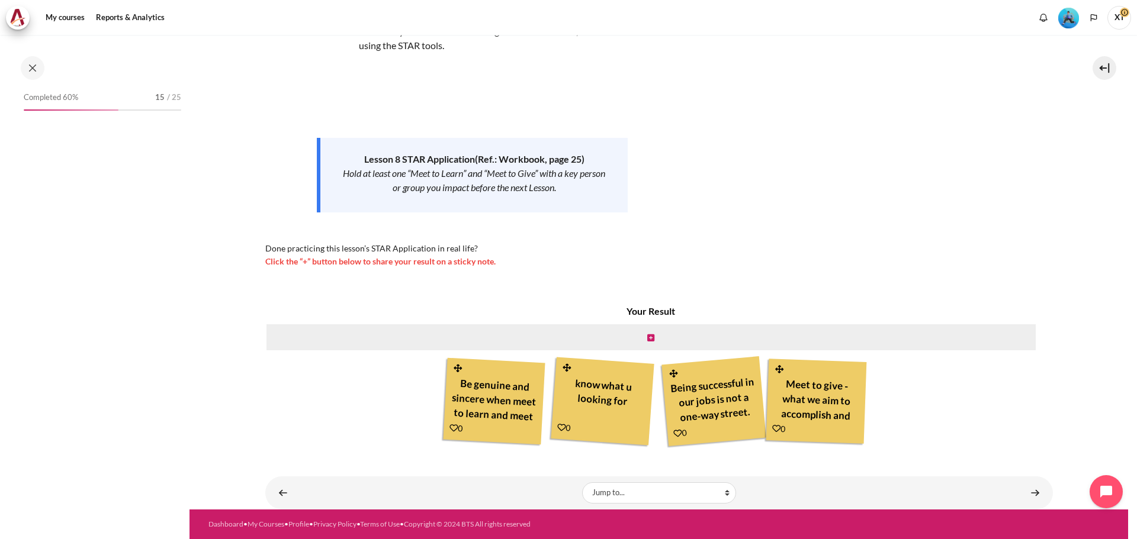
scroll to position [783, 0]
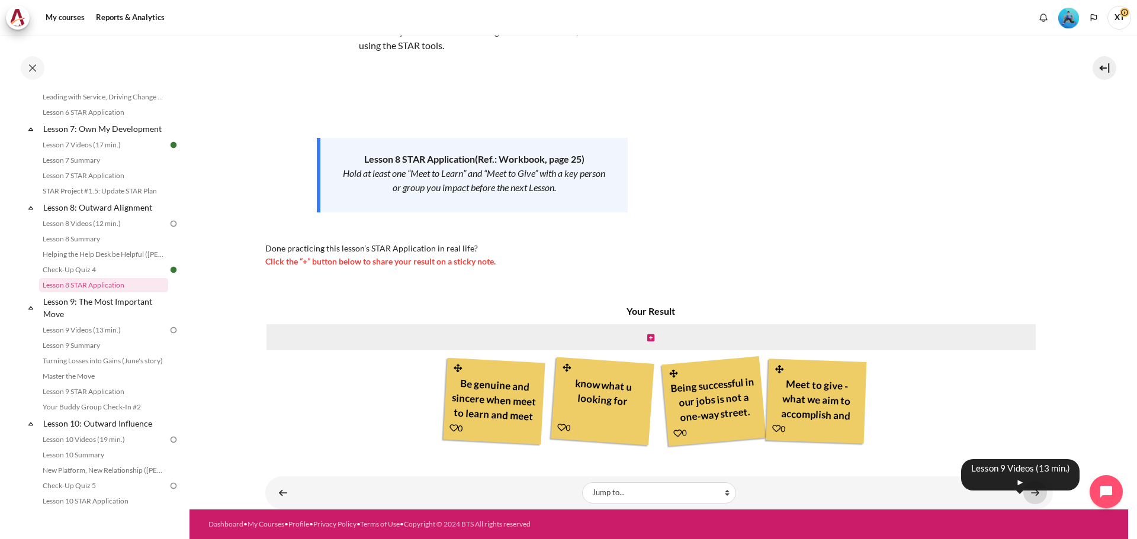
click at [1026, 488] on link "Content" at bounding box center [1035, 492] width 24 height 23
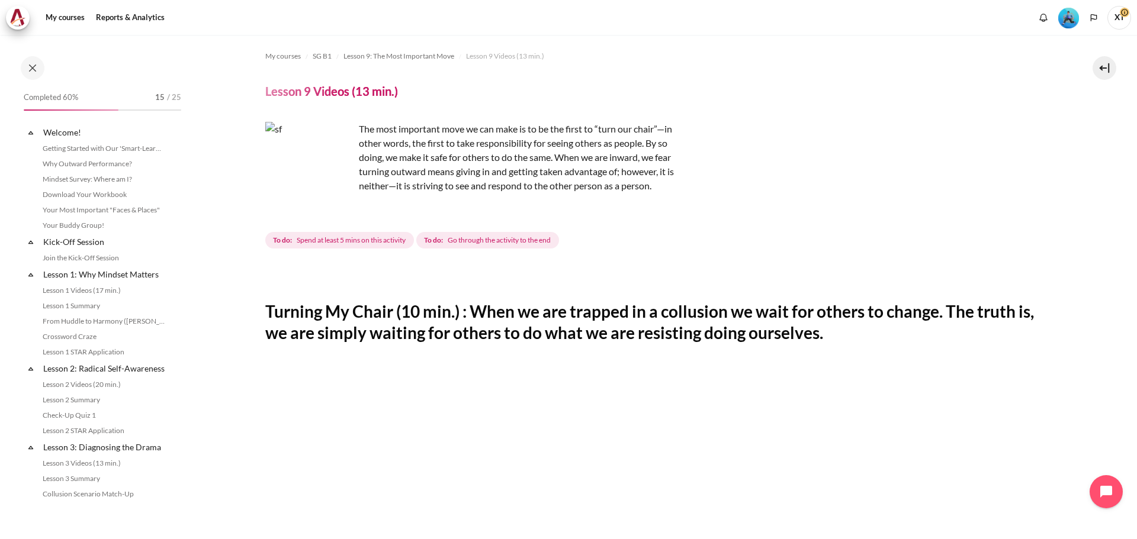
scroll to position [828, 0]
